Goal: Information Seeking & Learning: Find specific fact

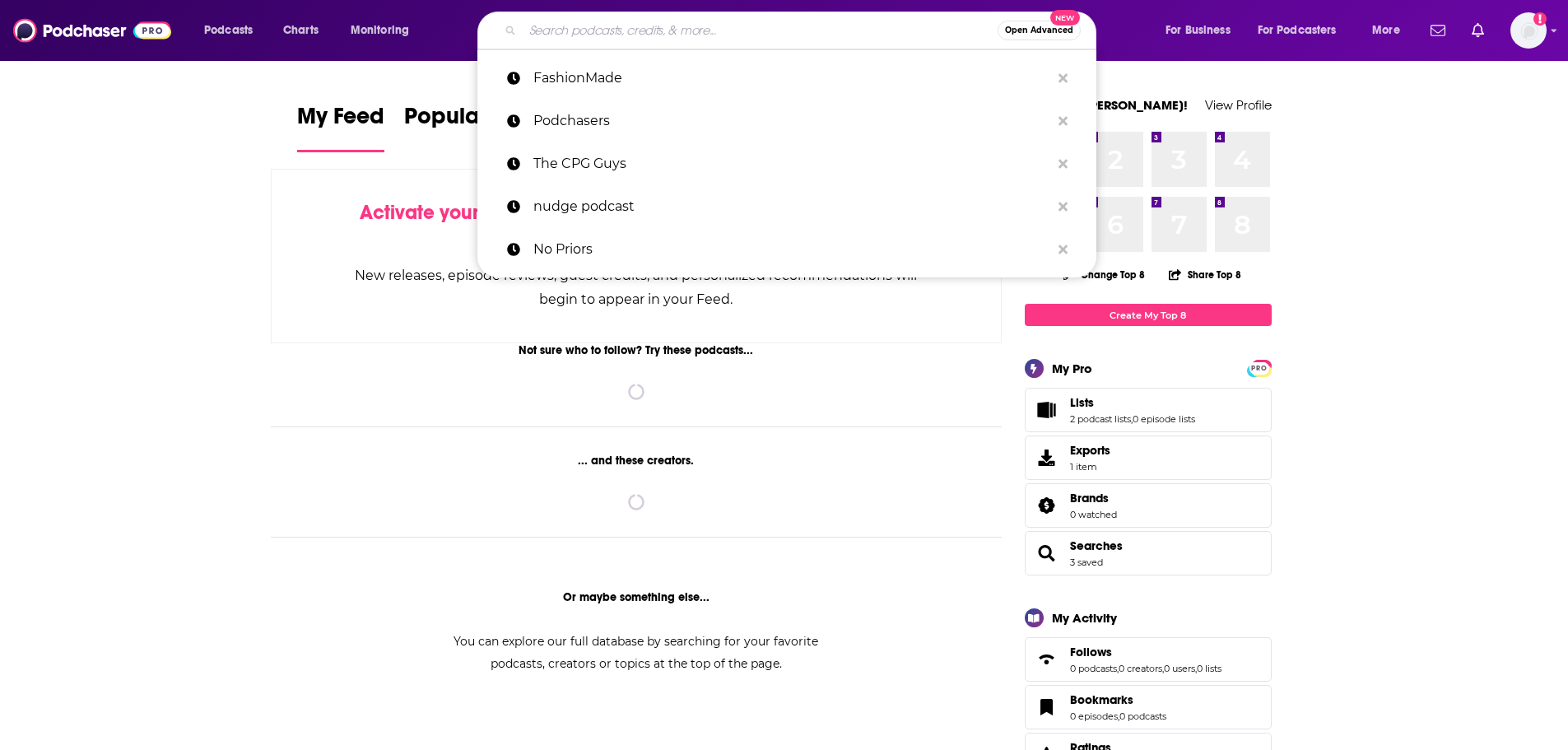
click at [586, 29] on input "Search podcasts, credits, & more..." at bounding box center [760, 31] width 475 height 26
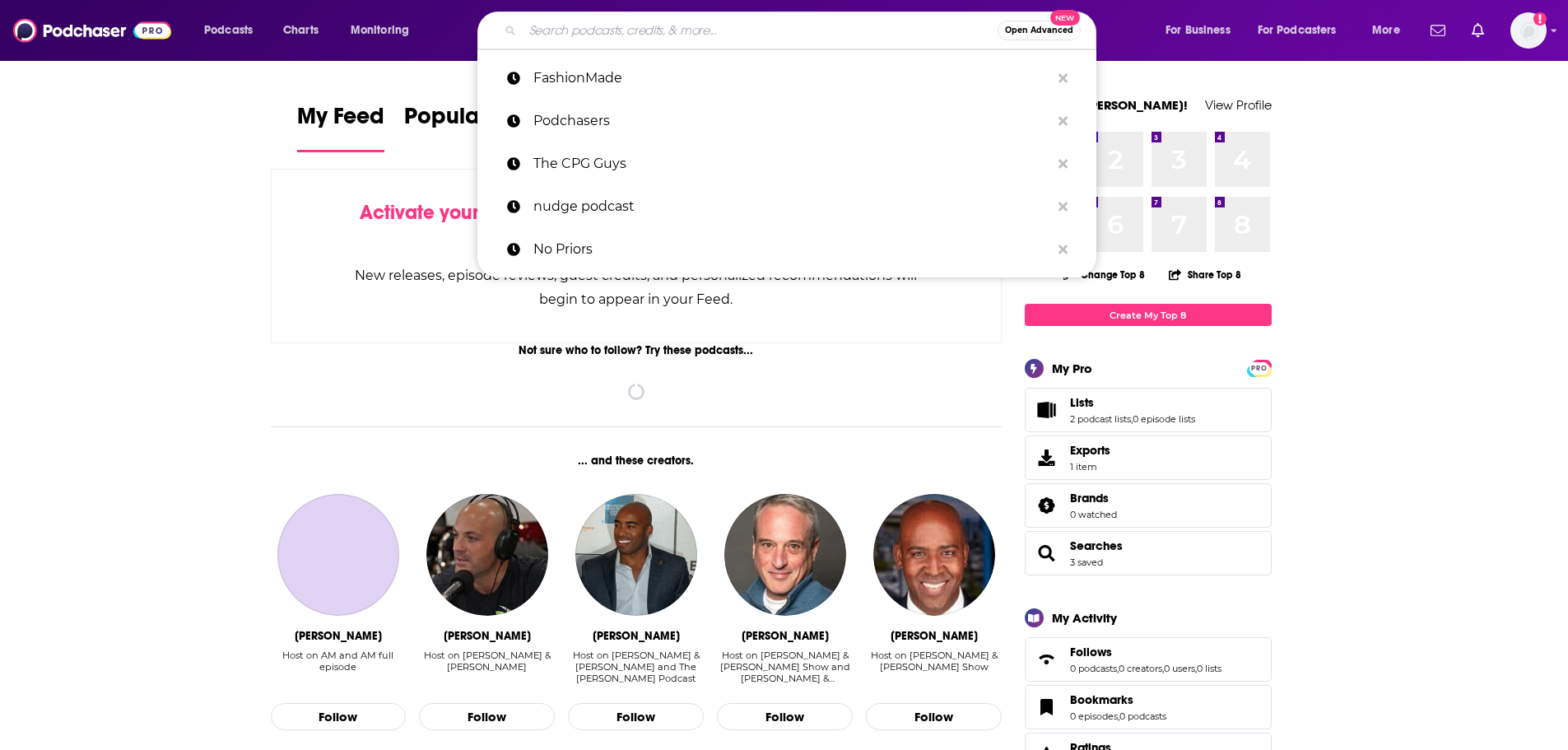
paste input "Alt Goes Mainstream"
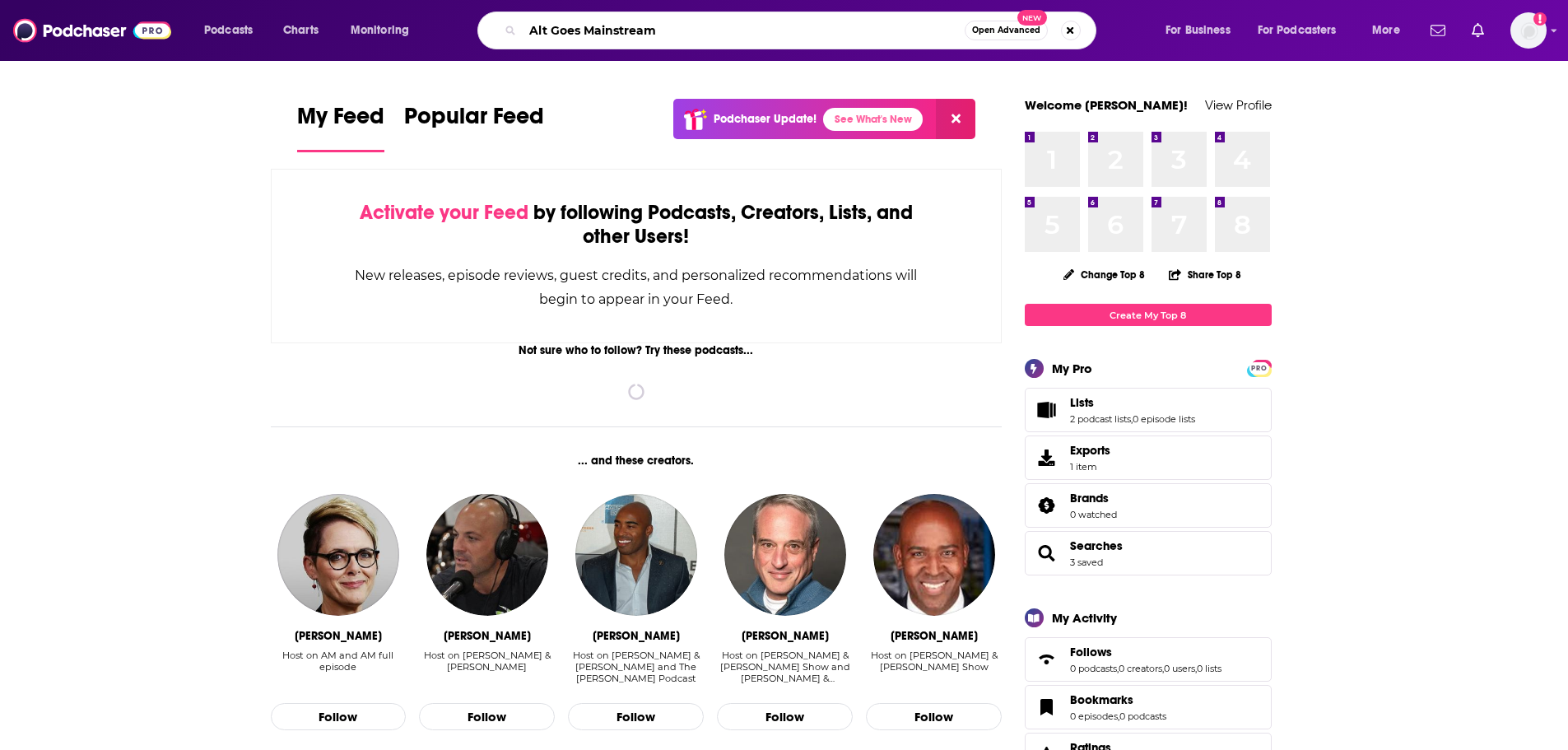
type input "Alt Goes Mainstream"
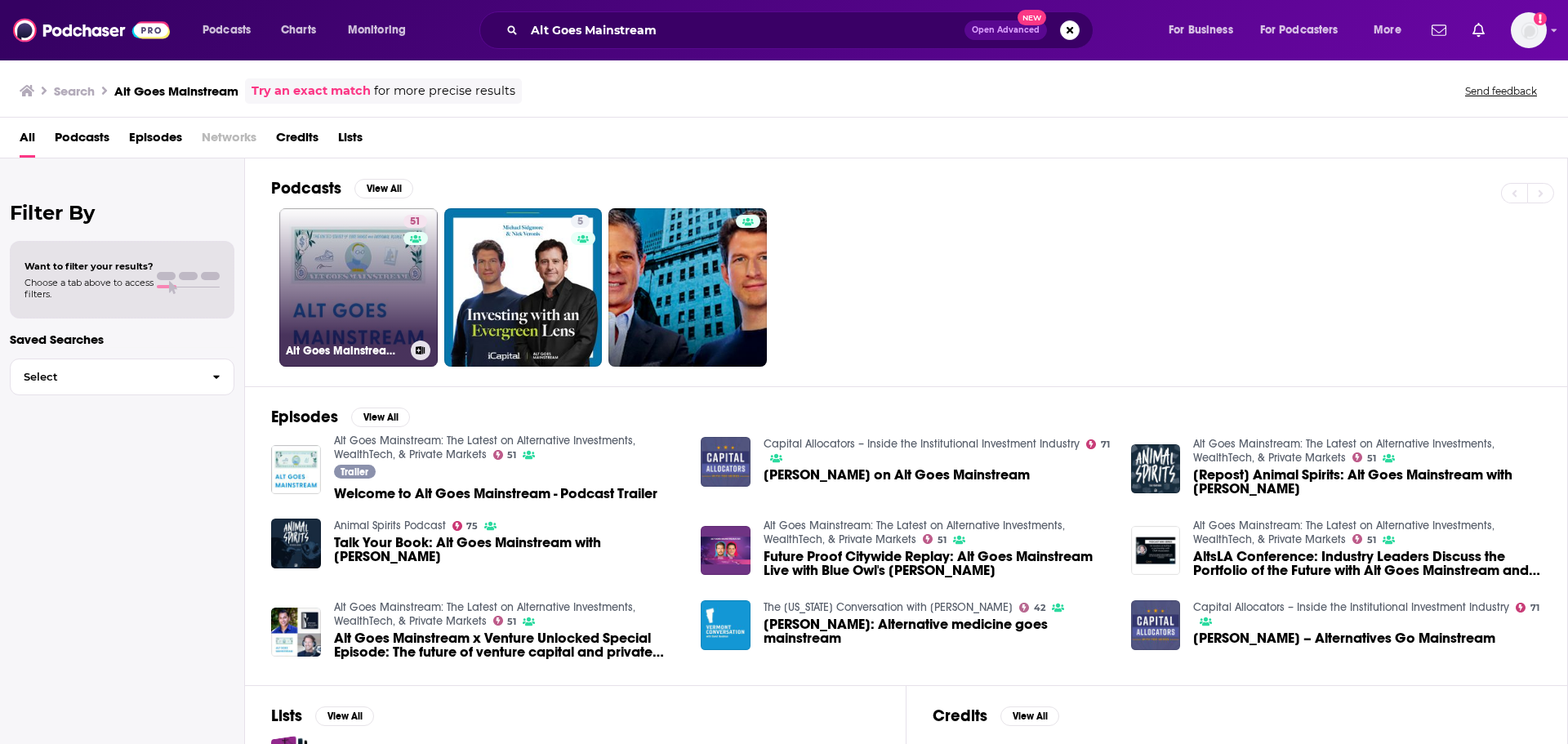
click at [360, 264] on link "51 Alt Goes Mainstream: The Latest on Alternative Investments, WealthTech, & Pr…" at bounding box center [358, 287] width 158 height 158
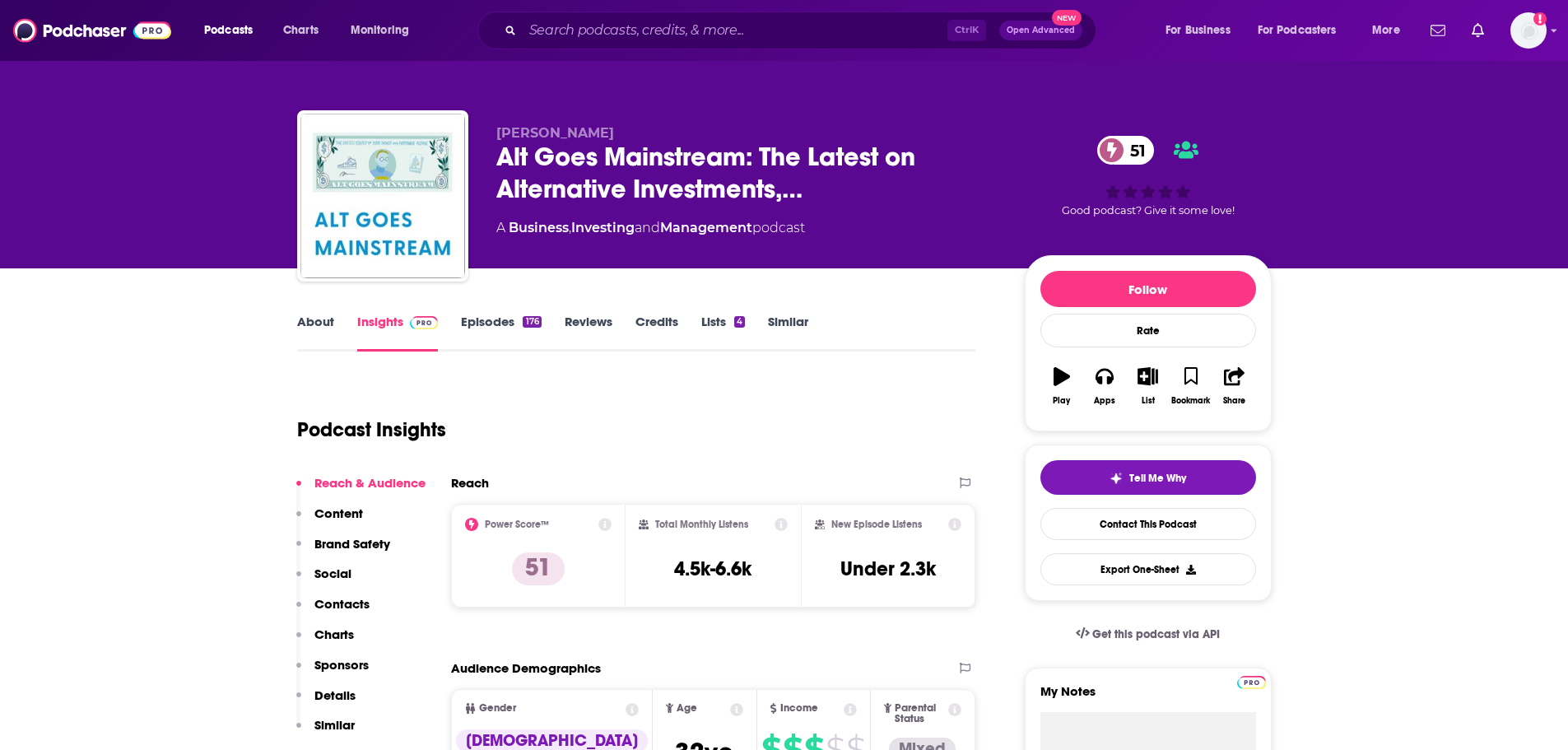
click at [395, 325] on link "Insights" at bounding box center [397, 332] width 81 height 38
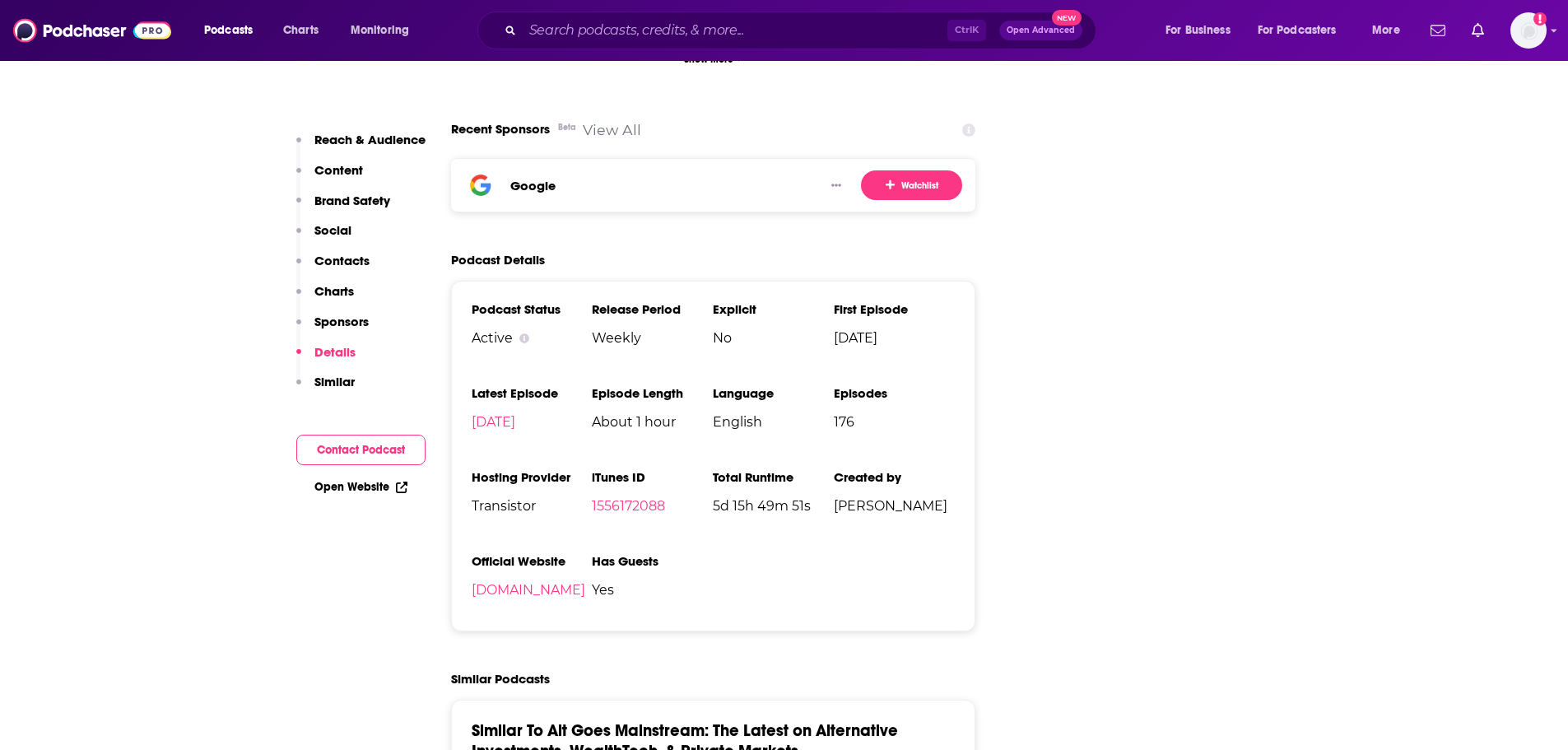
scroll to position [2717, 0]
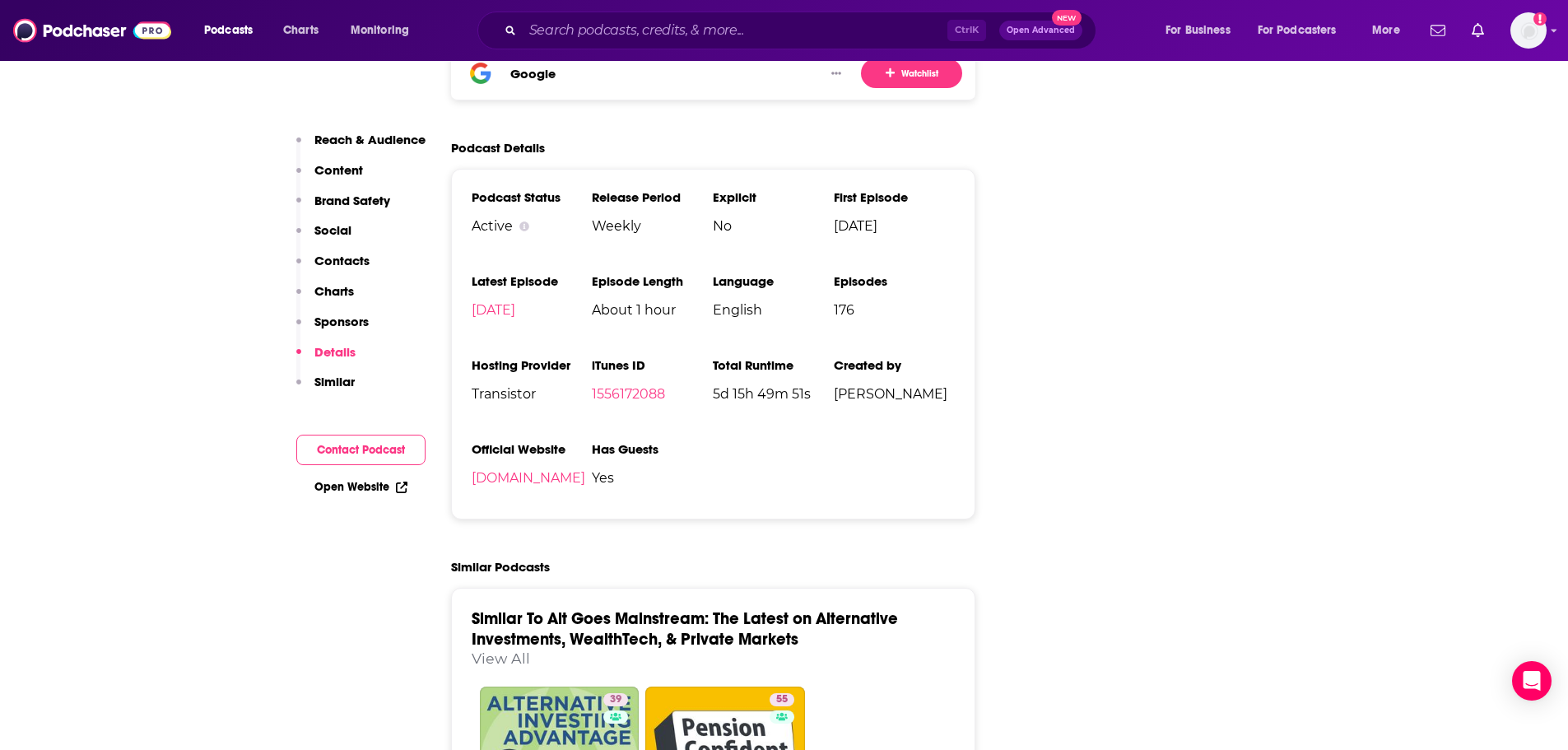
drag, startPoint x: 834, startPoint y: 308, endPoint x: 966, endPoint y: 293, distance: 132.8
click at [964, 308] on div "Podcast Status Active Release Period Weekly Explicit No First Episode [DATE] La…" at bounding box center [713, 344] width 525 height 351
copy span "[PERSON_NAME]"
